Goal: Transaction & Acquisition: Subscribe to service/newsletter

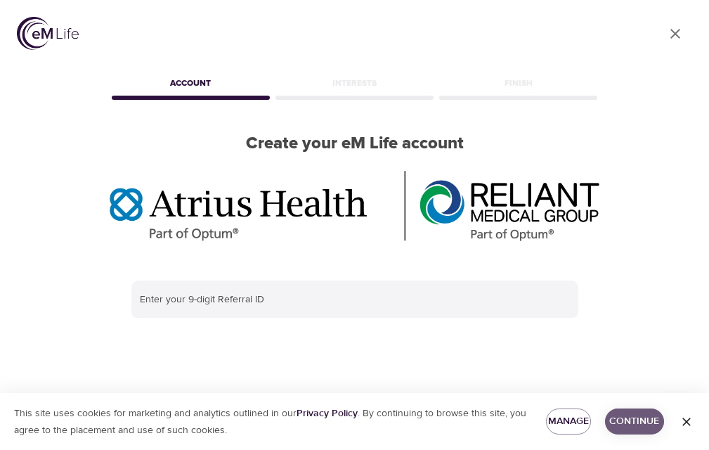
click at [637, 417] on span "Continue" at bounding box center [634, 422] width 37 height 18
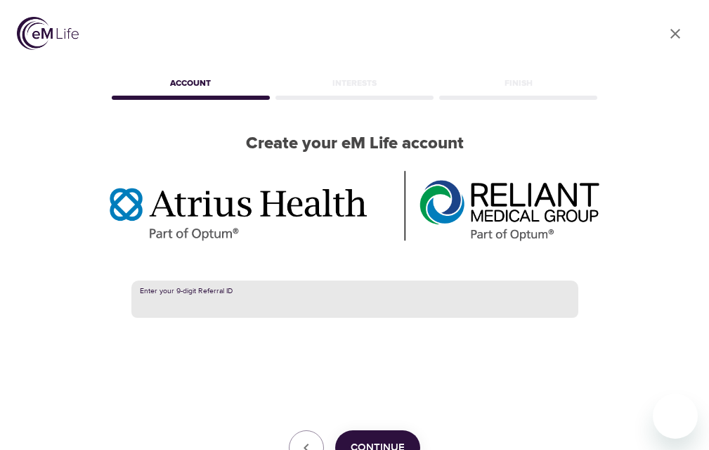
click at [270, 299] on input "text" at bounding box center [354, 299] width 447 height 38
type input "384849139"
click at [364, 439] on span "Continue" at bounding box center [378, 448] width 54 height 18
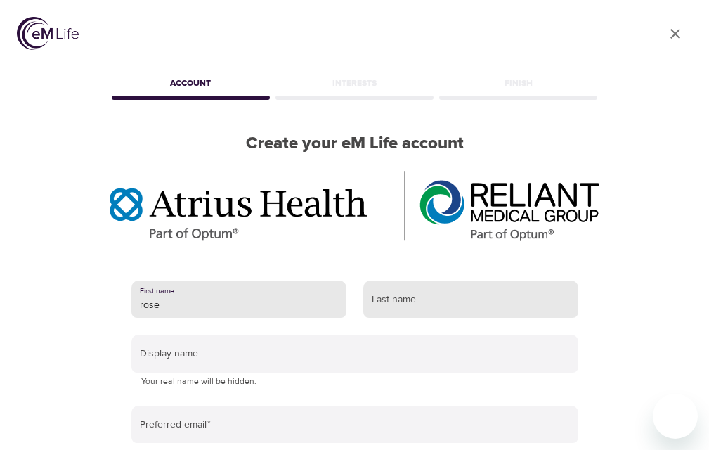
type input "rose"
type input "Powers"
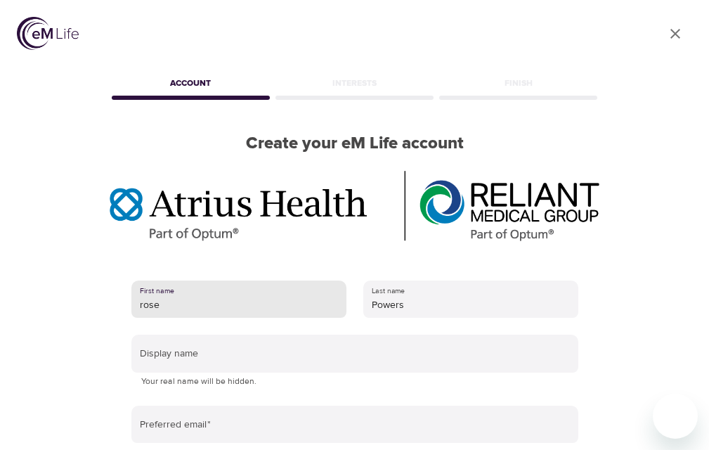
click at [143, 308] on input "rose" at bounding box center [238, 299] width 215 height 38
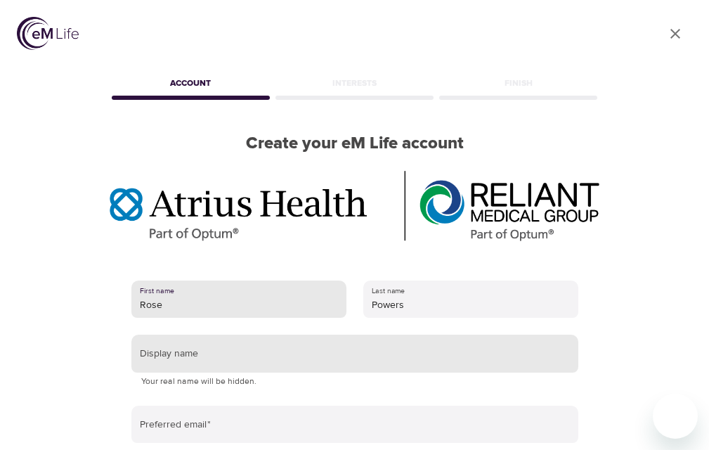
type input "Rose"
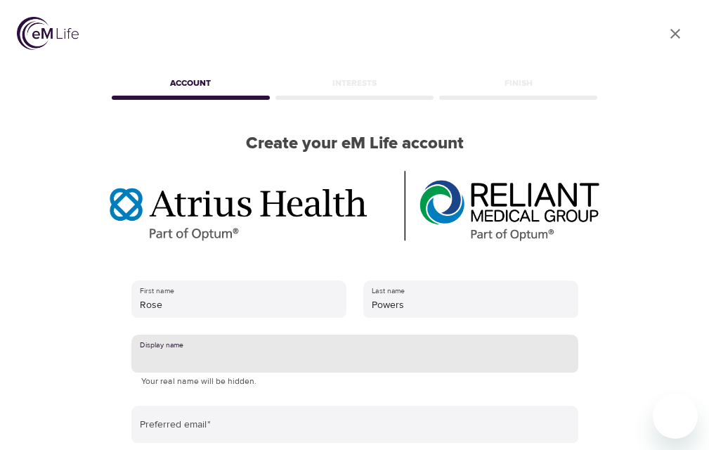
type input "r"
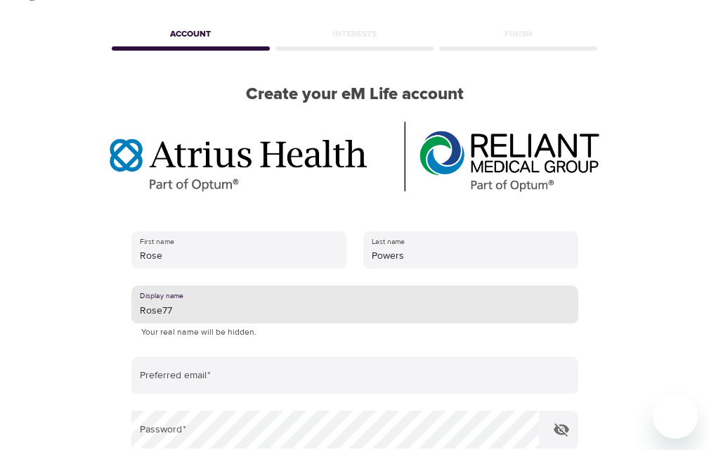
scroll to position [62, 0]
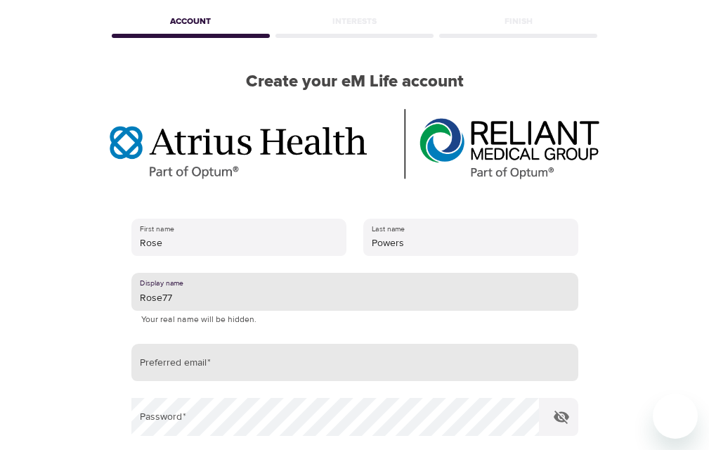
type input "Rose77"
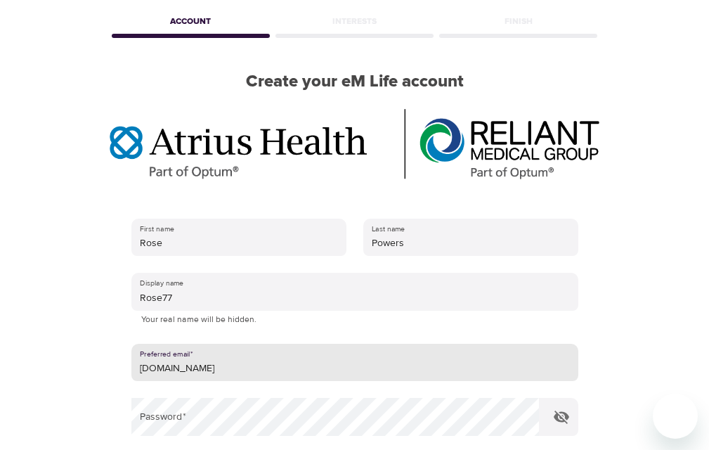
click at [195, 363] on input "rosehips772verizon.net" at bounding box center [354, 363] width 447 height 38
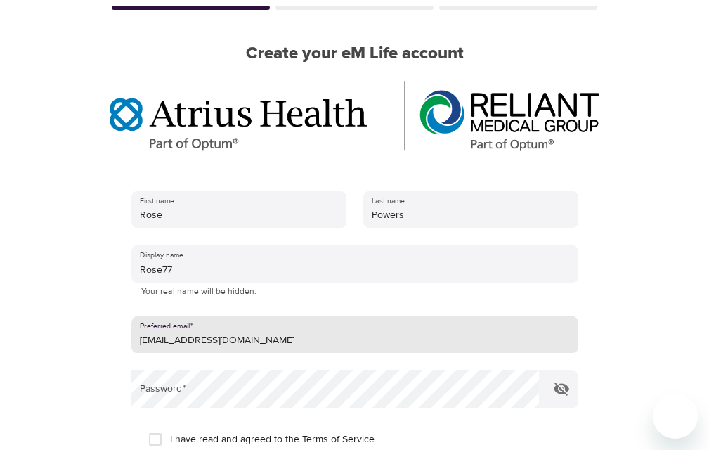
scroll to position [92, 0]
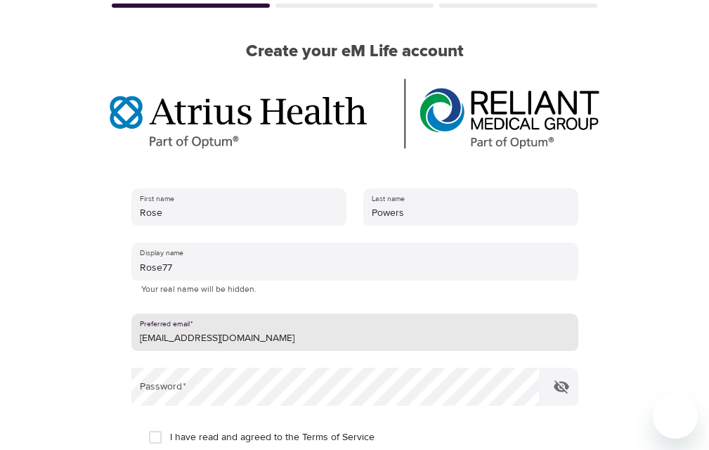
type input "rosehips77@erizon.net"
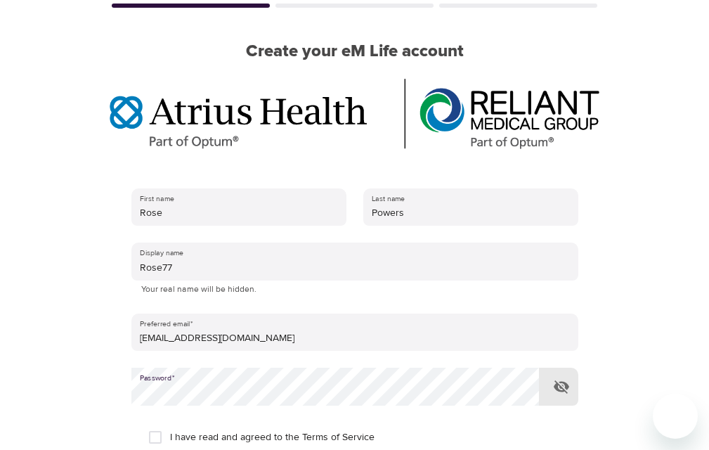
click at [562, 380] on icon "button" at bounding box center [561, 386] width 15 height 13
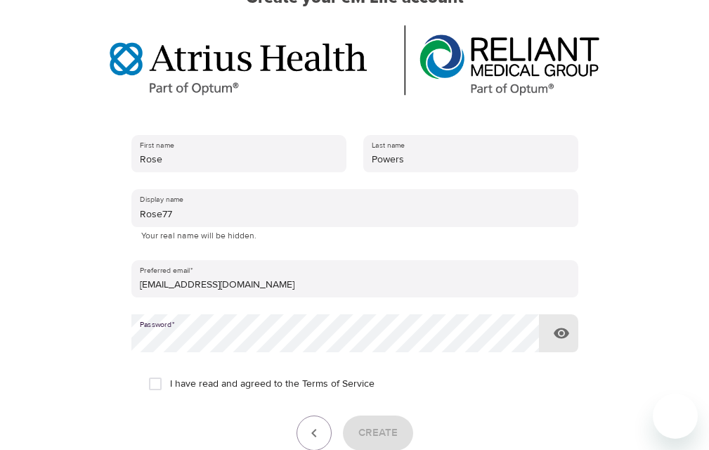
scroll to position [151, 0]
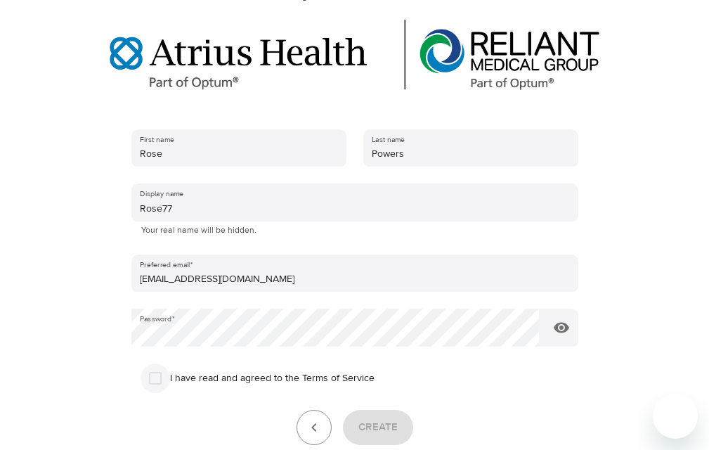
click at [159, 375] on input "I have read and agreed to the Terms of Service" at bounding box center [156, 378] width 30 height 30
checkbox input "true"
click at [368, 422] on span "Create" at bounding box center [377, 427] width 39 height 18
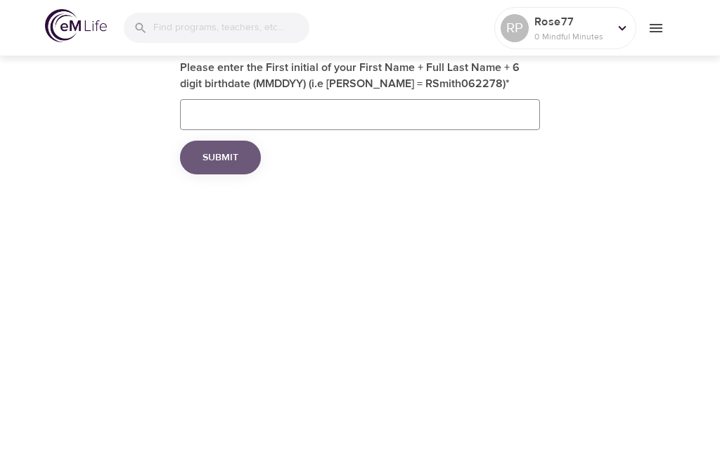
click at [225, 152] on span "Submit" at bounding box center [220, 158] width 36 height 18
type input "Rpowers110638"
click at [214, 157] on span "Submit" at bounding box center [220, 158] width 36 height 18
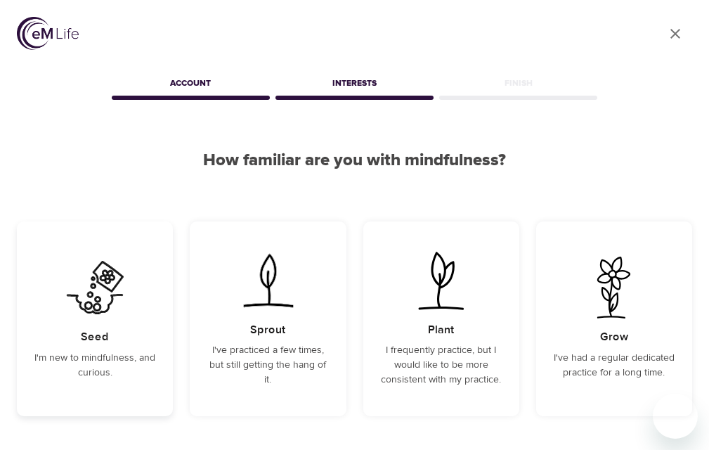
click at [107, 275] on img at bounding box center [95, 288] width 71 height 62
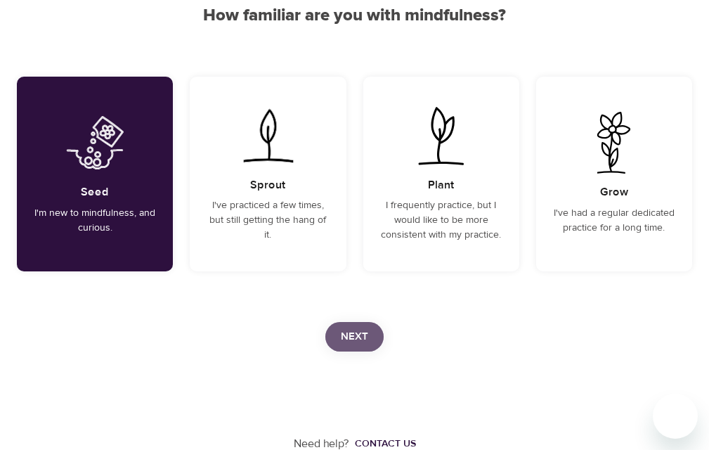
click at [346, 329] on span "Next" at bounding box center [354, 337] width 27 height 18
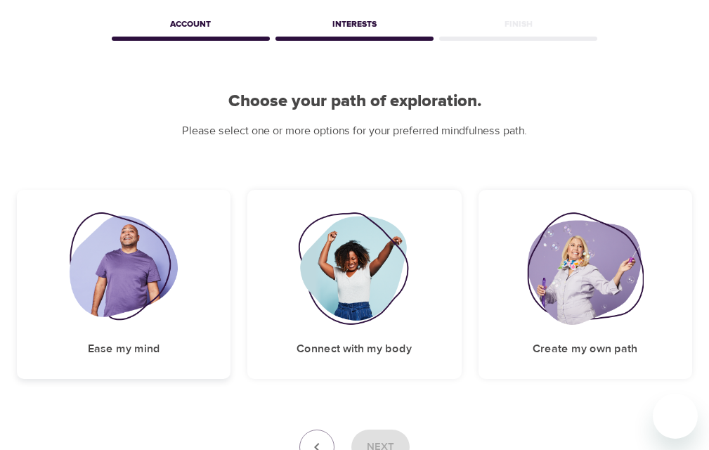
click at [138, 272] on img at bounding box center [124, 268] width 109 height 112
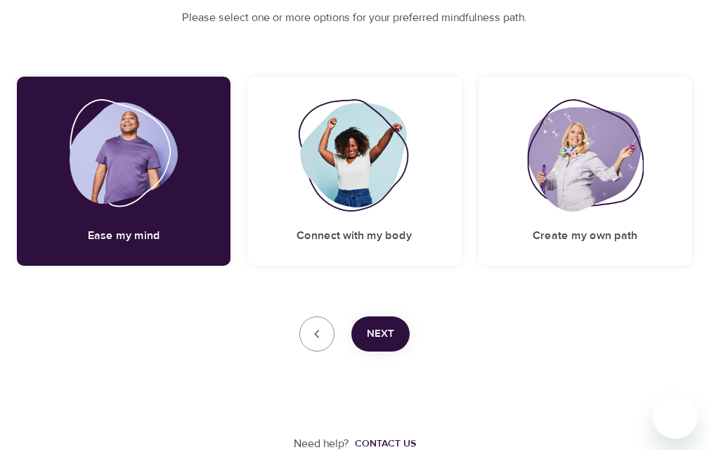
scroll to position [172, 0]
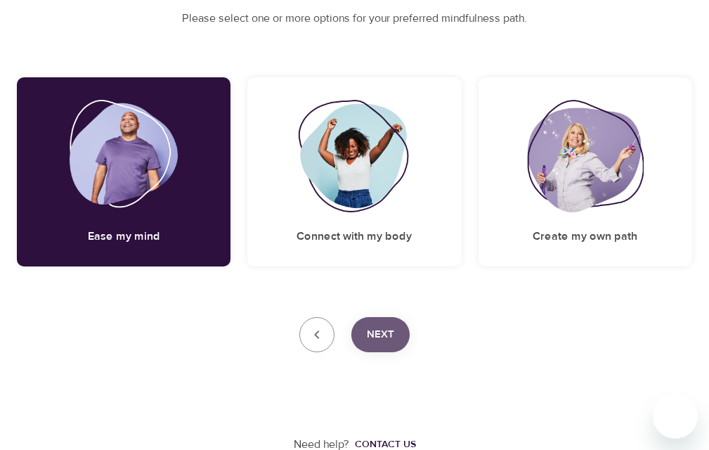
click at [382, 332] on span "Next" at bounding box center [380, 334] width 27 height 18
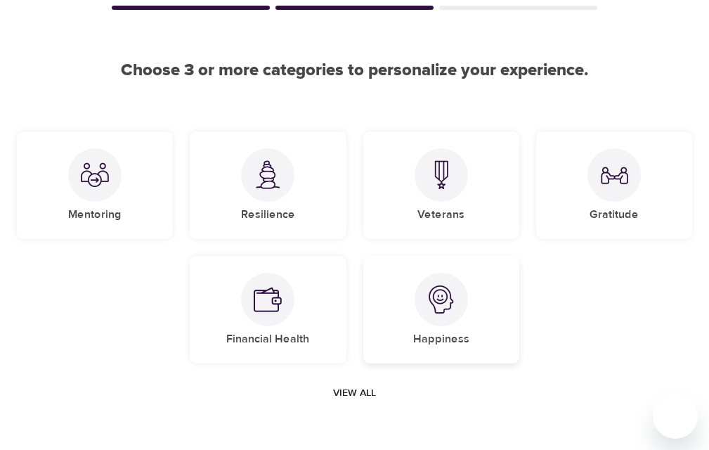
scroll to position [88, 0]
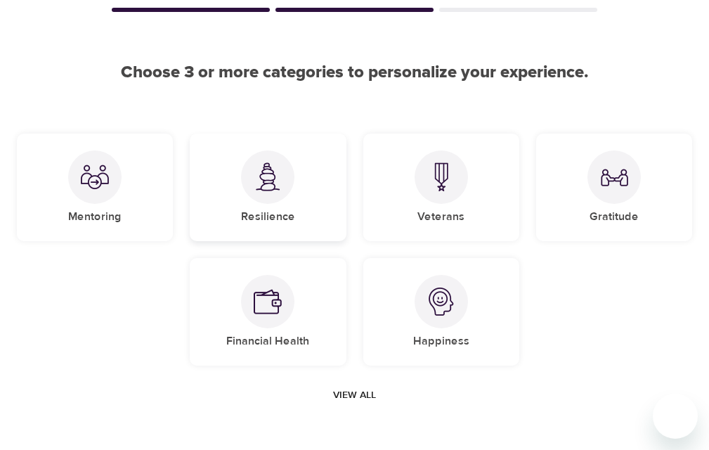
click at [265, 176] on img at bounding box center [268, 176] width 28 height 29
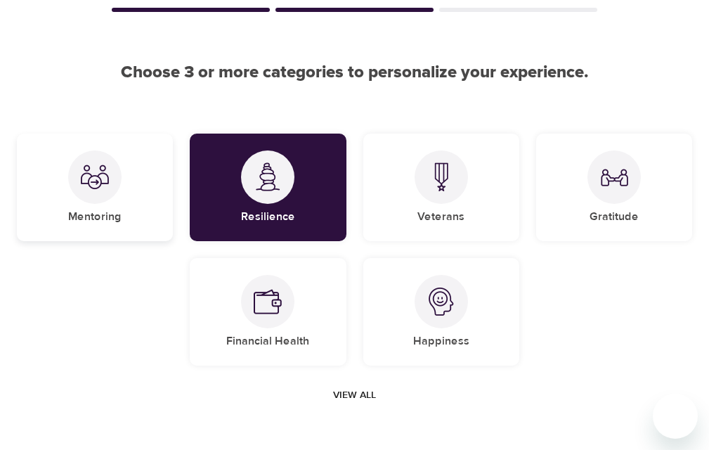
click at [103, 175] on img at bounding box center [95, 177] width 28 height 28
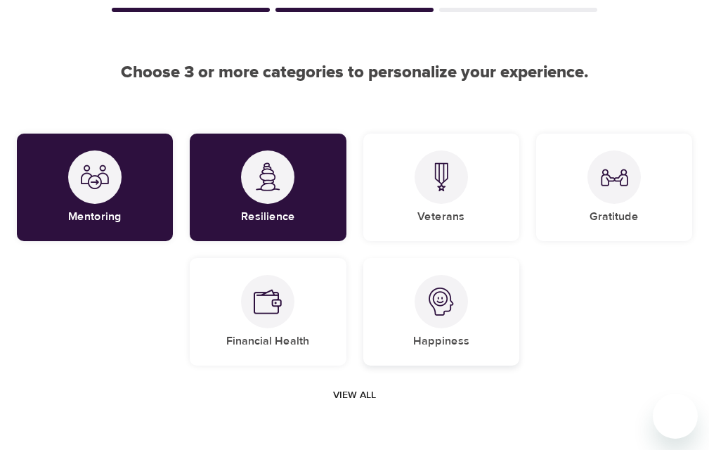
click at [435, 299] on img at bounding box center [441, 301] width 28 height 28
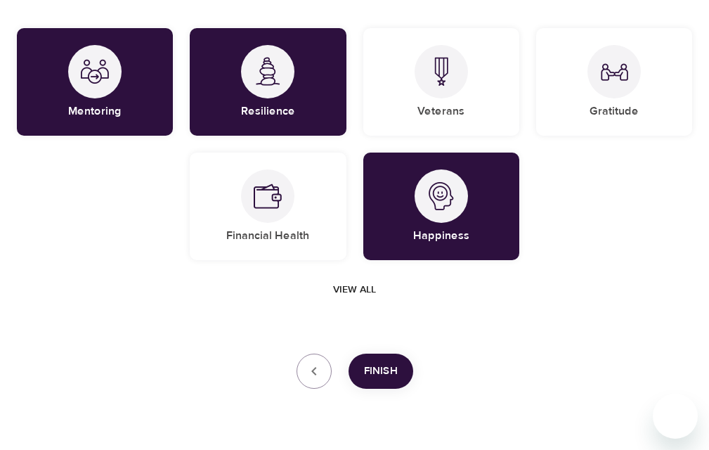
scroll to position [227, 0]
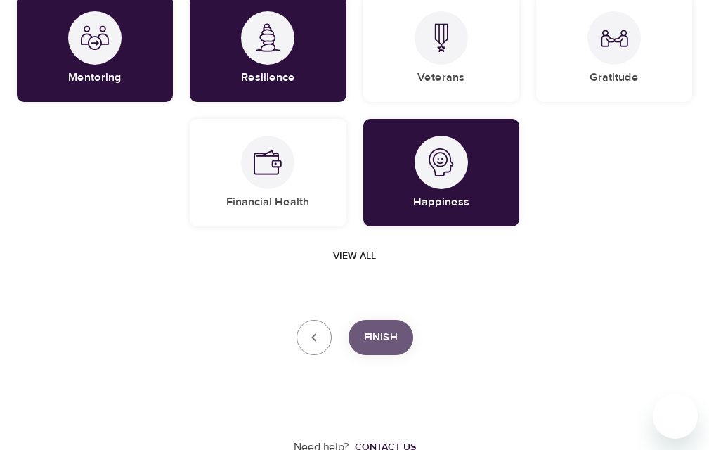
click at [373, 331] on span "Finish" at bounding box center [381, 337] width 34 height 18
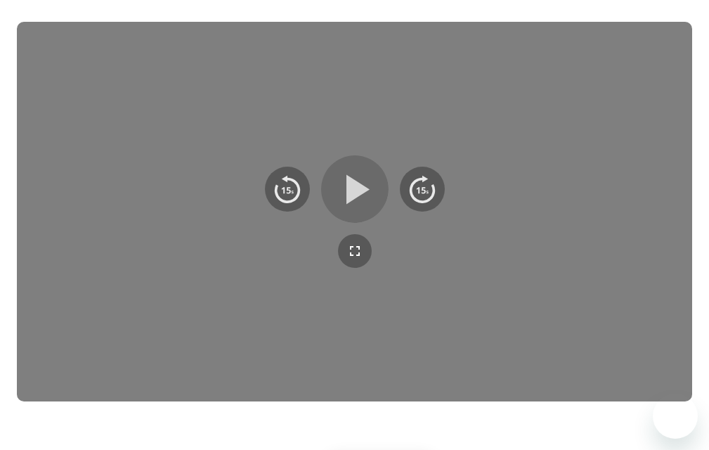
click at [346, 195] on icon "button" at bounding box center [355, 189] width 51 height 51
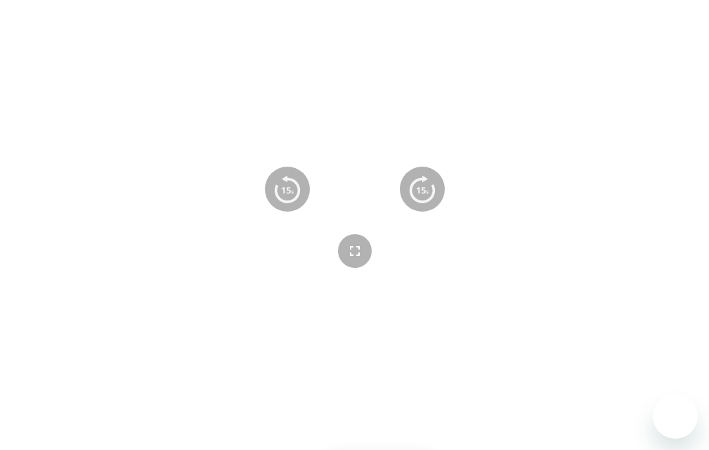
click at [358, 183] on icon "button" at bounding box center [355, 189] width 51 height 51
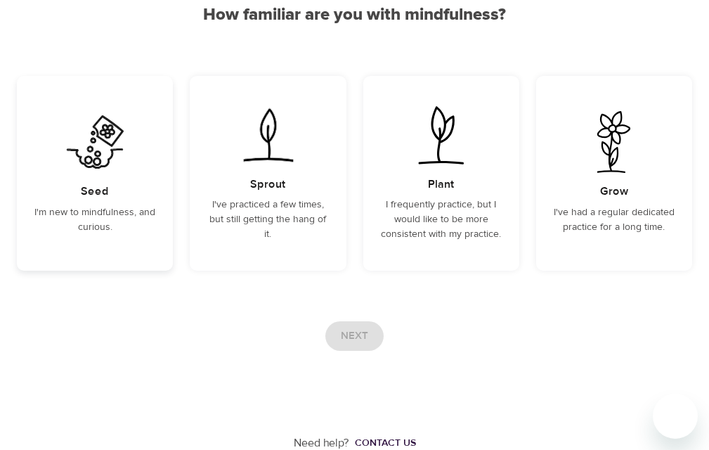
scroll to position [145, 0]
click at [348, 332] on div "Next" at bounding box center [355, 337] width 676 height 30
click at [101, 131] on img at bounding box center [95, 143] width 71 height 62
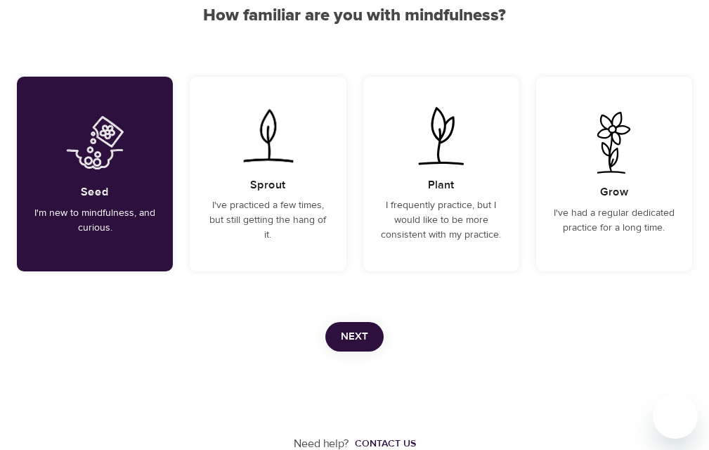
click at [356, 331] on span "Next" at bounding box center [354, 337] width 27 height 18
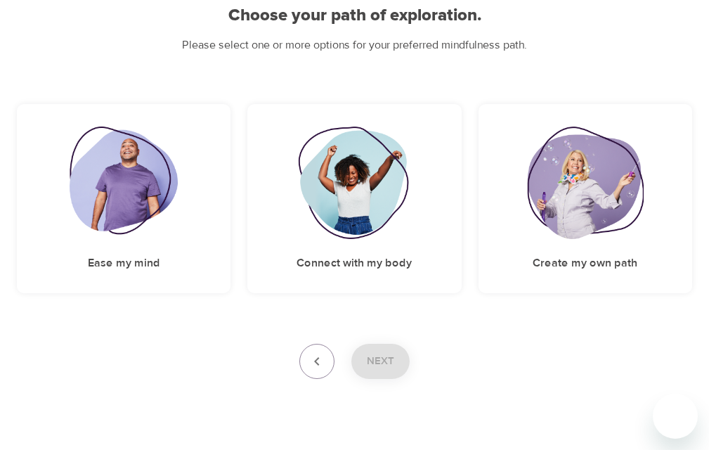
scroll to position [59, 0]
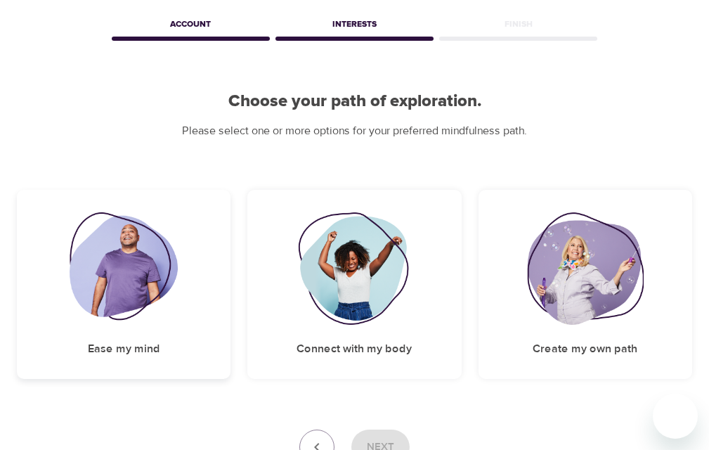
click at [141, 268] on img at bounding box center [124, 268] width 109 height 112
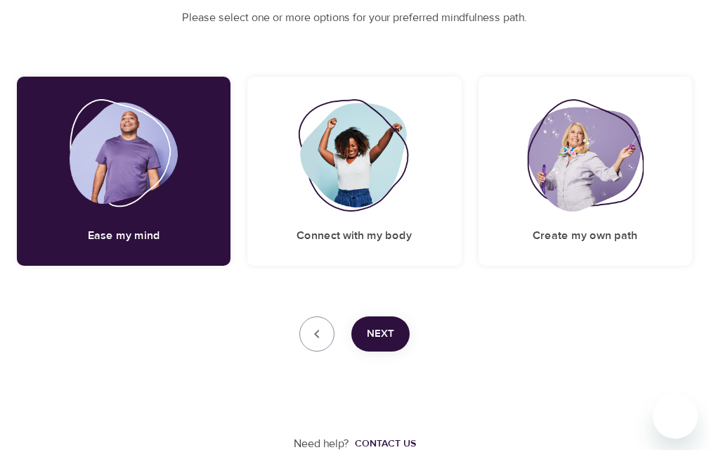
scroll to position [172, 0]
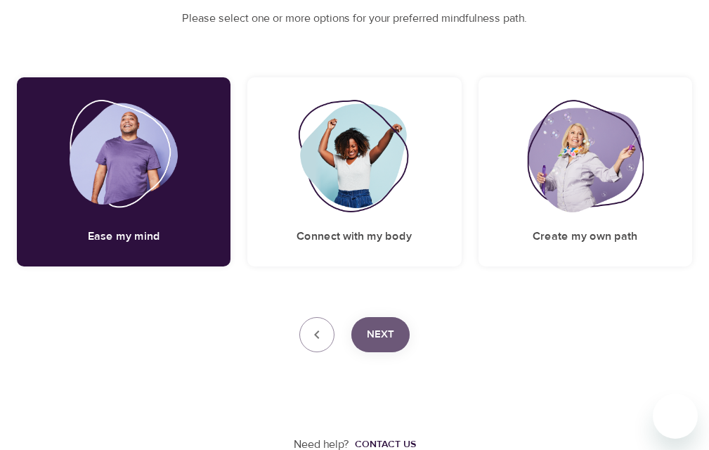
click at [377, 334] on span "Next" at bounding box center [380, 334] width 27 height 18
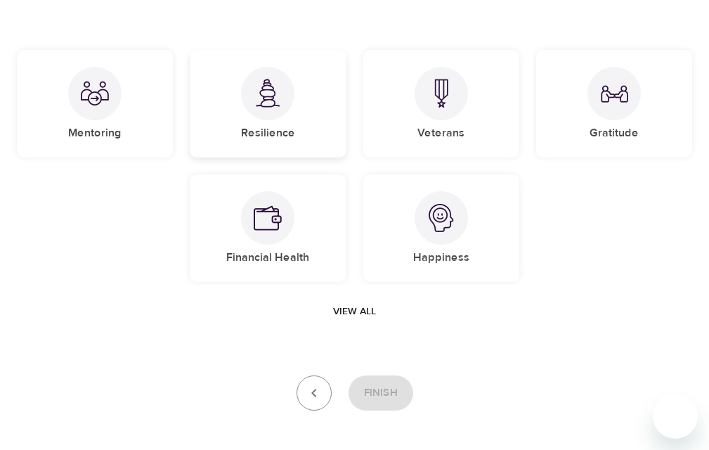
click at [271, 103] on img at bounding box center [268, 93] width 28 height 29
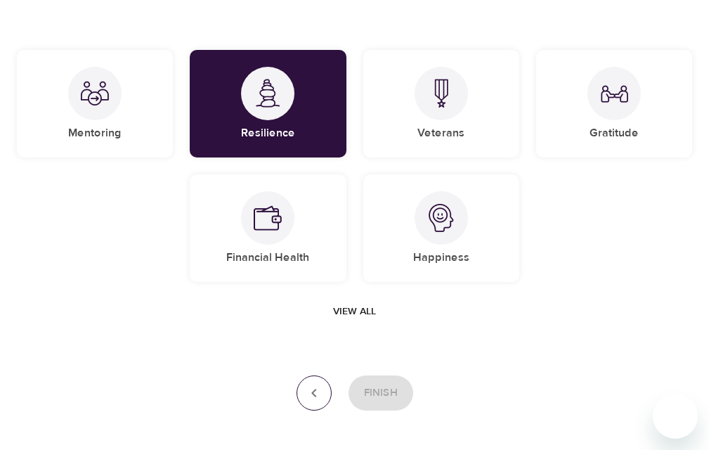
click at [316, 392] on icon "button" at bounding box center [314, 393] width 17 height 17
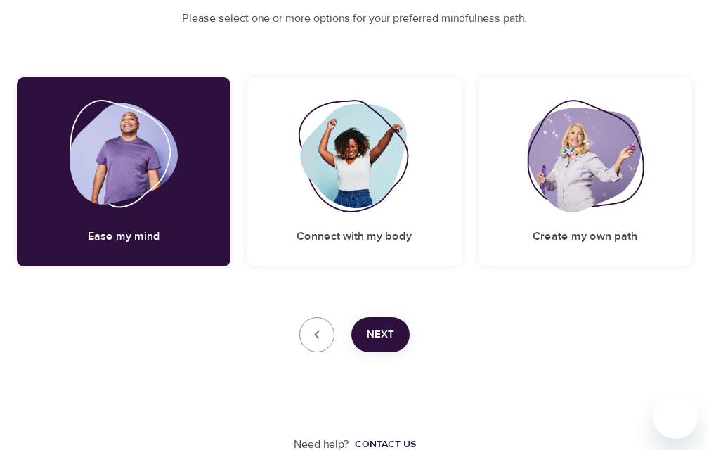
click at [387, 338] on span "Next" at bounding box center [380, 334] width 27 height 18
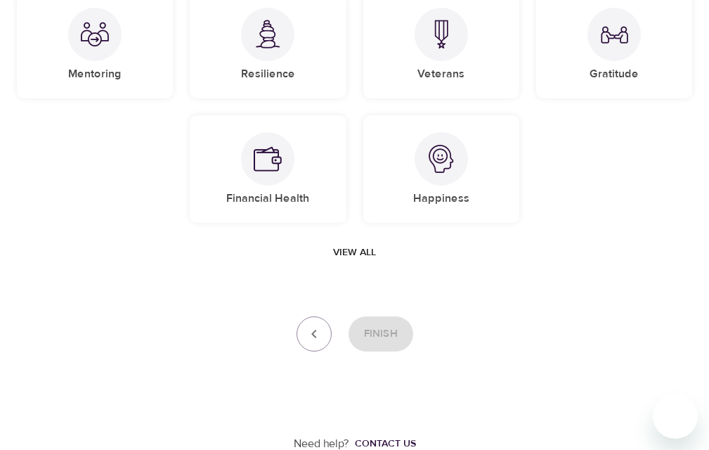
scroll to position [230, 0]
click at [98, 51] on div at bounding box center [94, 34] width 53 height 53
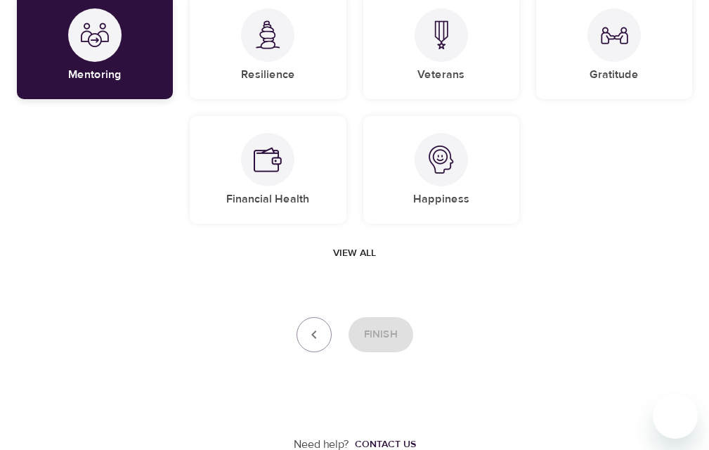
click at [115, 30] on div at bounding box center [94, 34] width 53 height 53
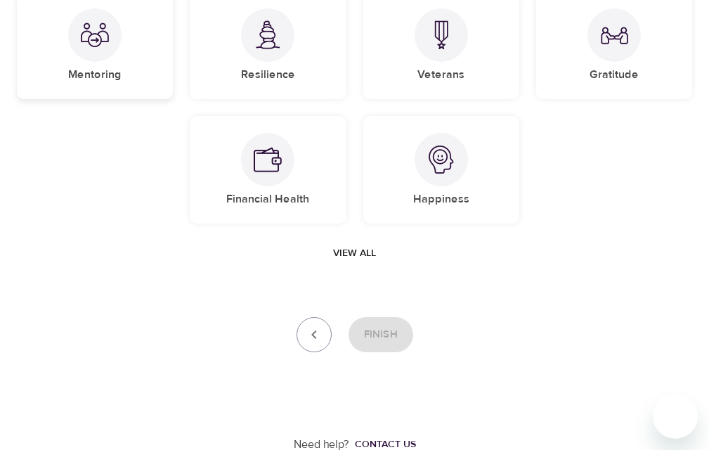
click at [115, 30] on div at bounding box center [94, 34] width 53 height 53
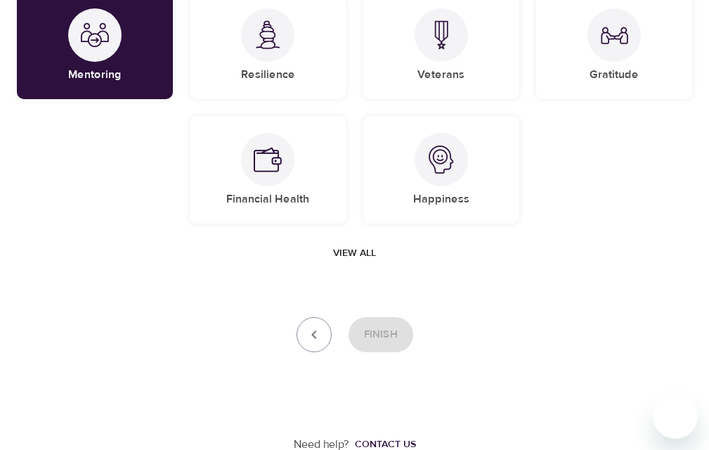
click at [347, 250] on span "View all" at bounding box center [354, 254] width 43 height 18
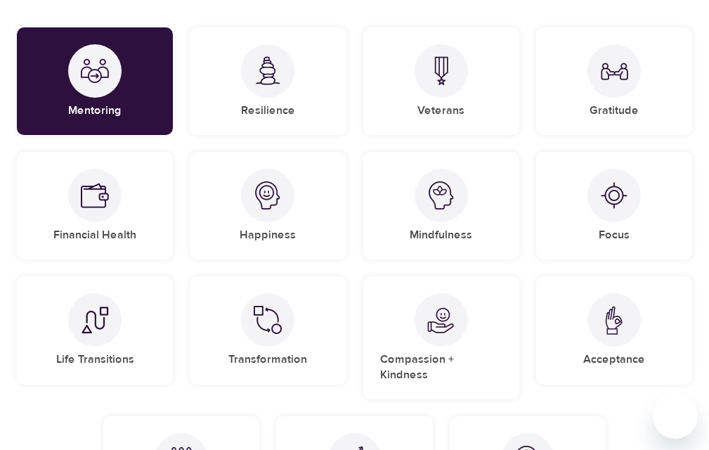
scroll to position [195, 0]
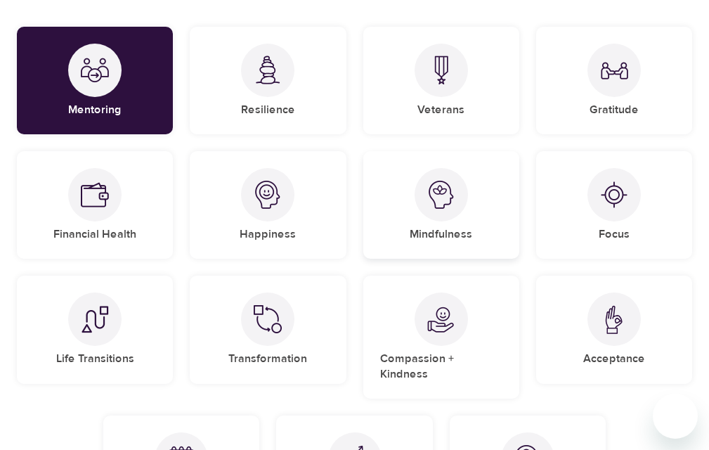
click at [438, 200] on img at bounding box center [441, 195] width 28 height 28
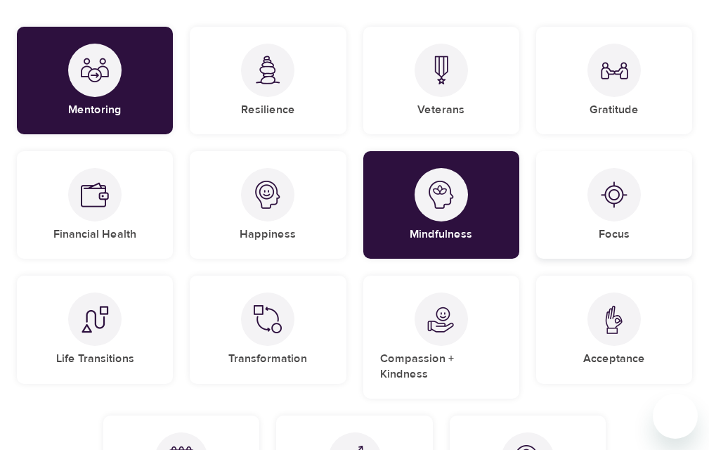
click at [612, 198] on img at bounding box center [614, 195] width 28 height 28
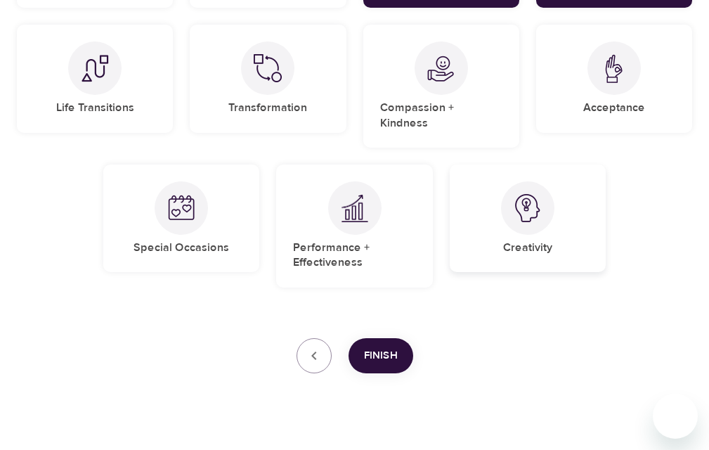
scroll to position [447, 0]
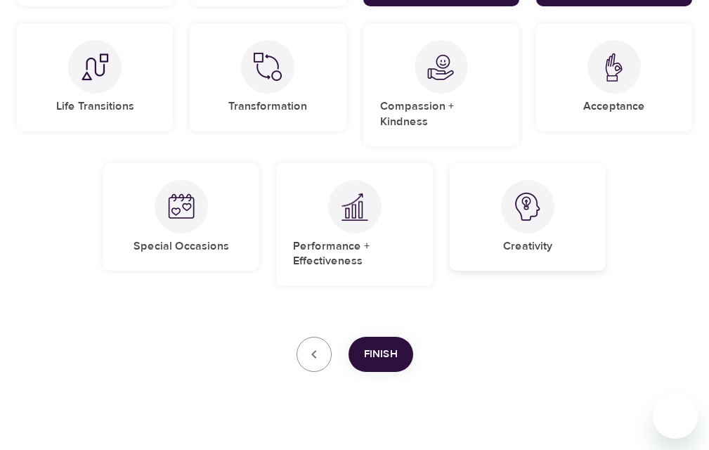
click at [517, 239] on h5 "Creativity" at bounding box center [527, 246] width 49 height 15
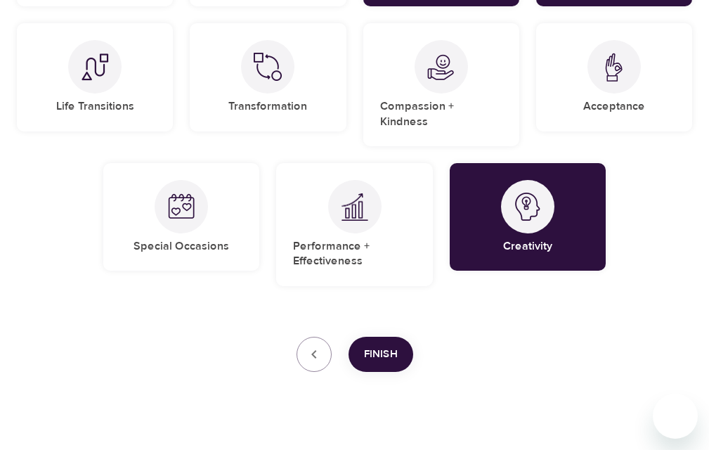
click at [395, 345] on span "Finish" at bounding box center [381, 354] width 34 height 18
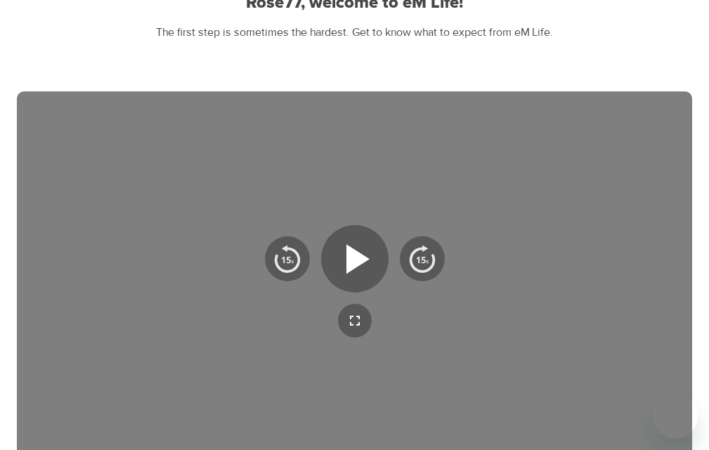
scroll to position [141, 0]
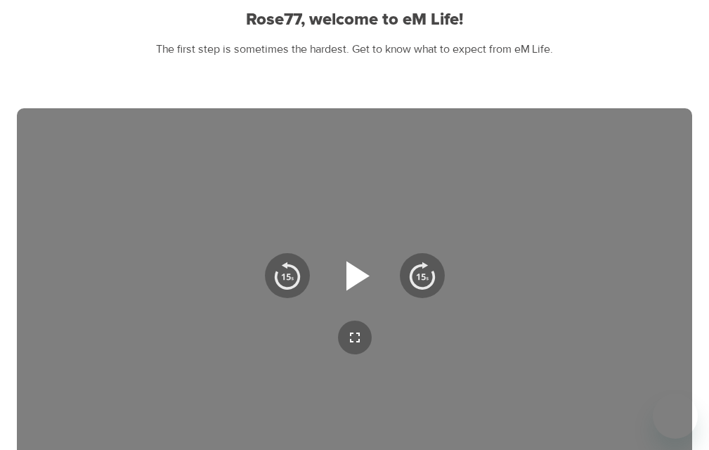
click at [351, 276] on icon "button" at bounding box center [358, 276] width 23 height 30
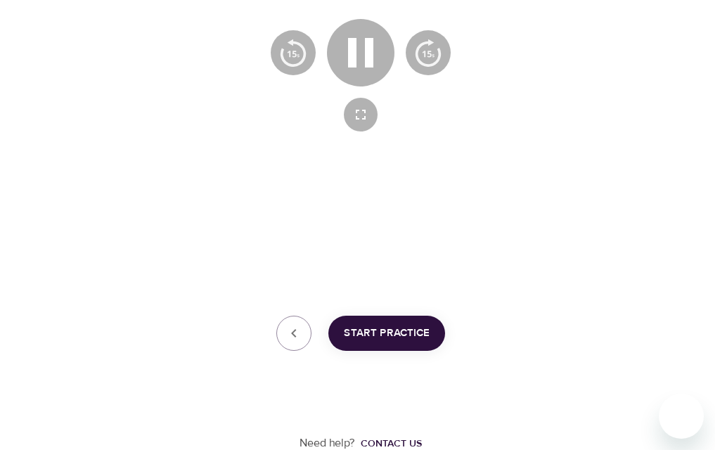
scroll to position [363, 0]
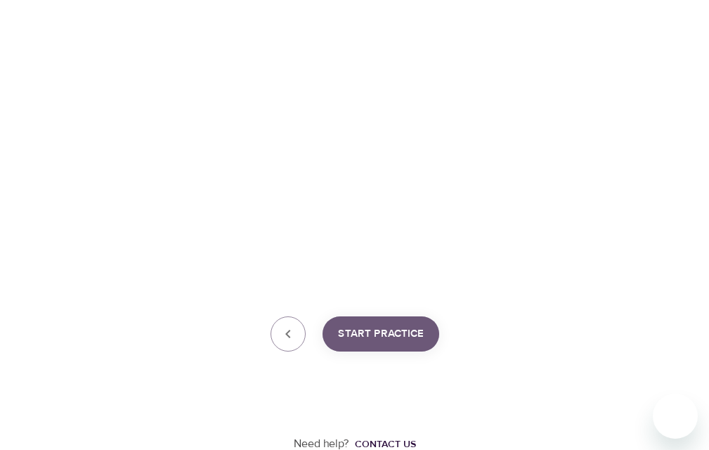
click at [375, 329] on span "Start Practice" at bounding box center [381, 334] width 86 height 18
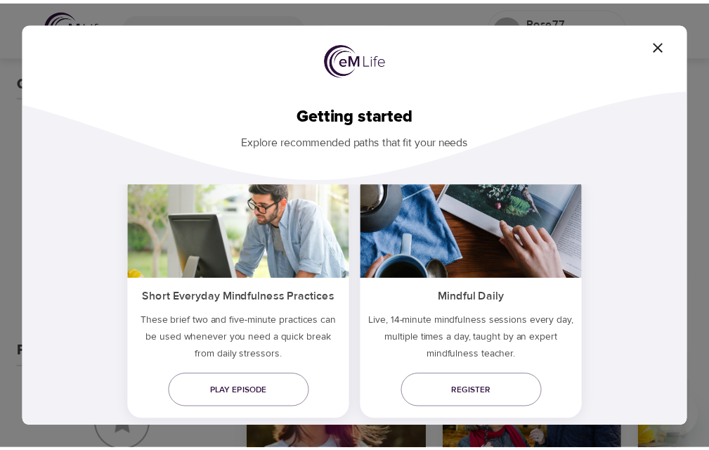
scroll to position [60, 0]
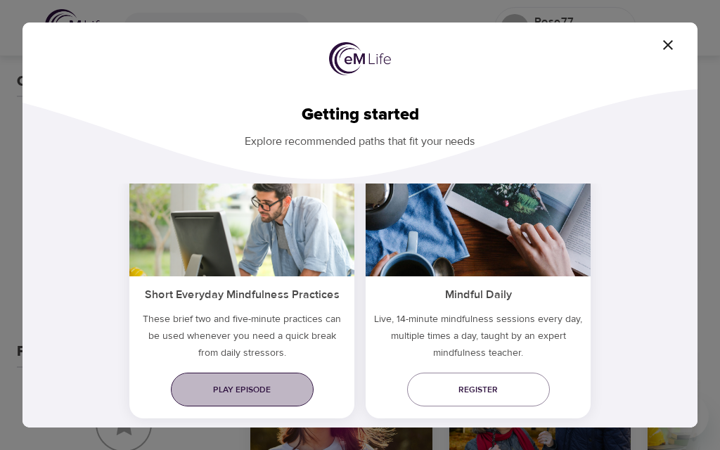
click at [247, 386] on span "Play episode" at bounding box center [242, 389] width 120 height 15
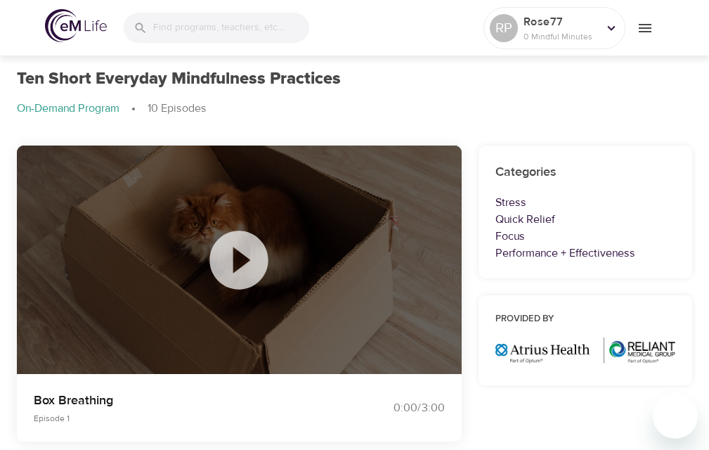
scroll to position [31, 0]
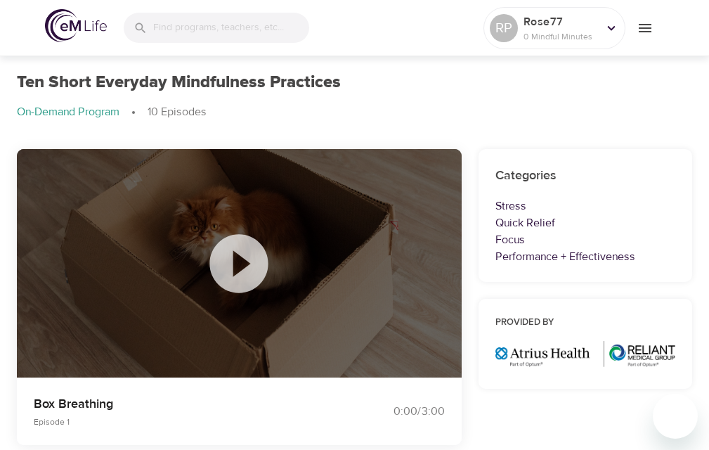
click at [232, 261] on icon at bounding box center [239, 263] width 58 height 58
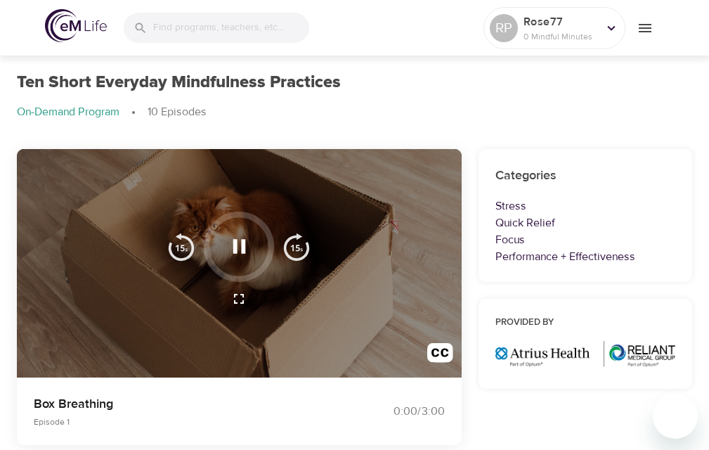
scroll to position [0, 0]
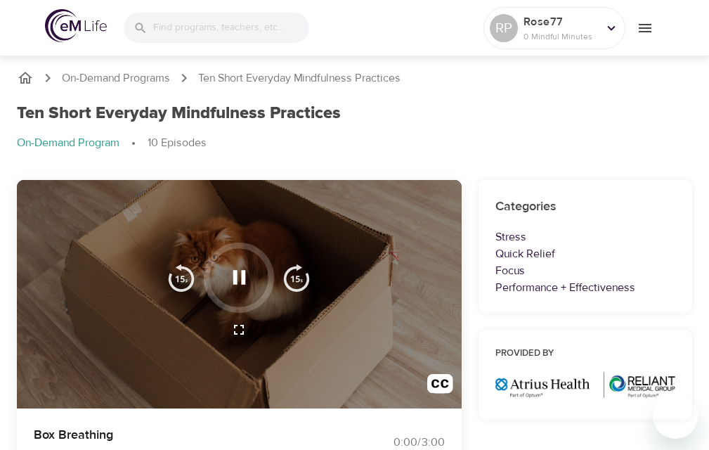
click at [238, 271] on icon "button" at bounding box center [239, 277] width 25 height 25
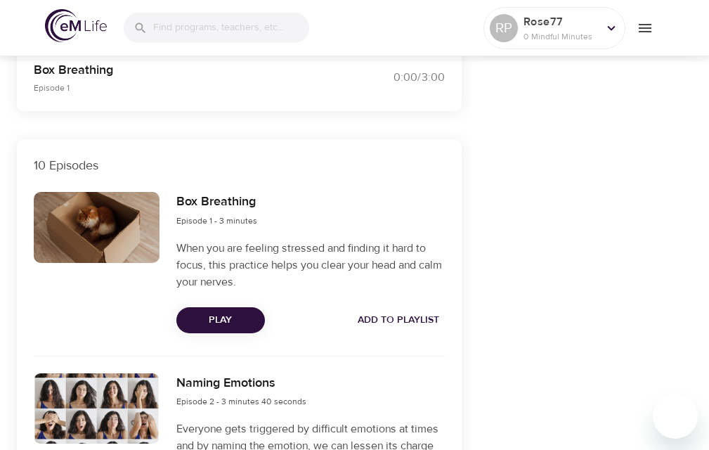
scroll to position [365, 0]
click at [231, 316] on span "Play" at bounding box center [221, 320] width 66 height 18
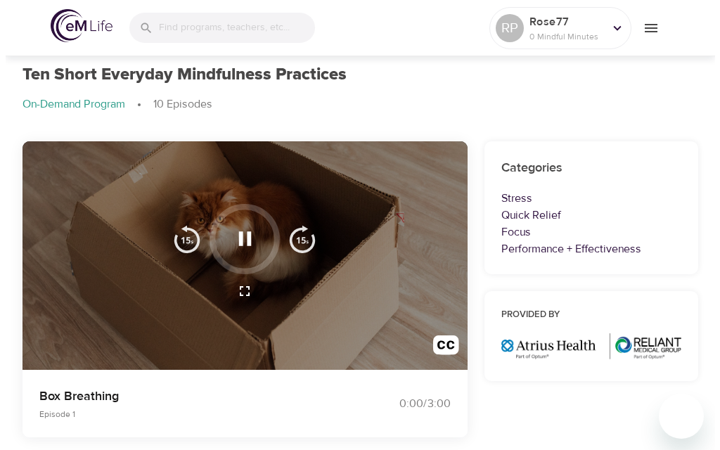
scroll to position [39, 0]
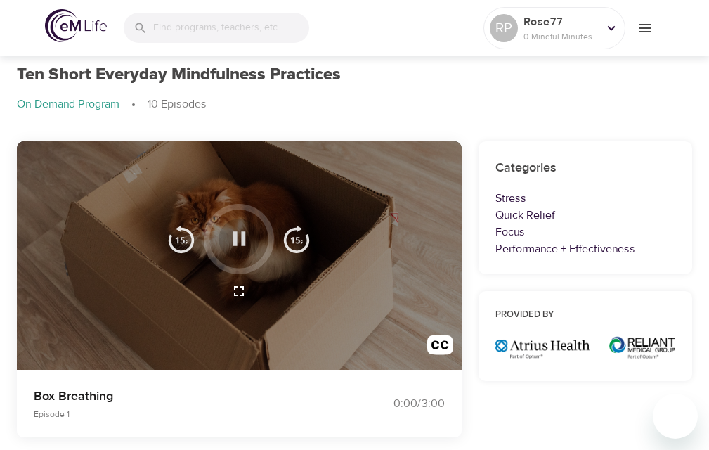
click at [233, 235] on icon "button" at bounding box center [239, 238] width 13 height 14
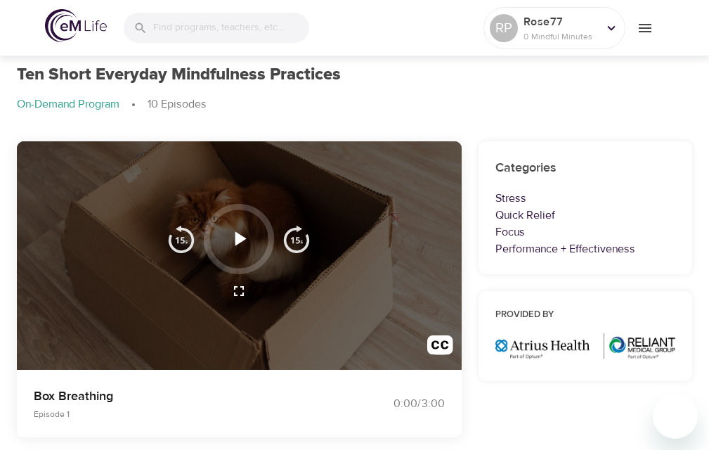
click at [237, 286] on icon "button" at bounding box center [239, 291] width 10 height 10
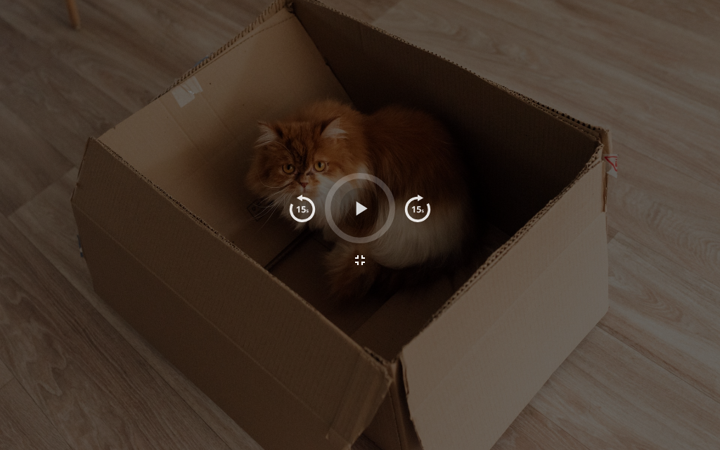
click at [355, 213] on icon "button" at bounding box center [360, 208] width 25 height 25
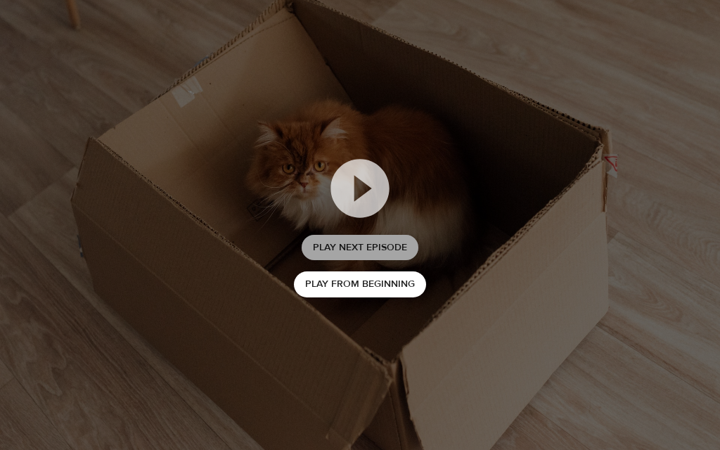
click at [361, 243] on span "Play Next Episode" at bounding box center [360, 248] width 94 height 18
